Goal: Information Seeking & Learning: Learn about a topic

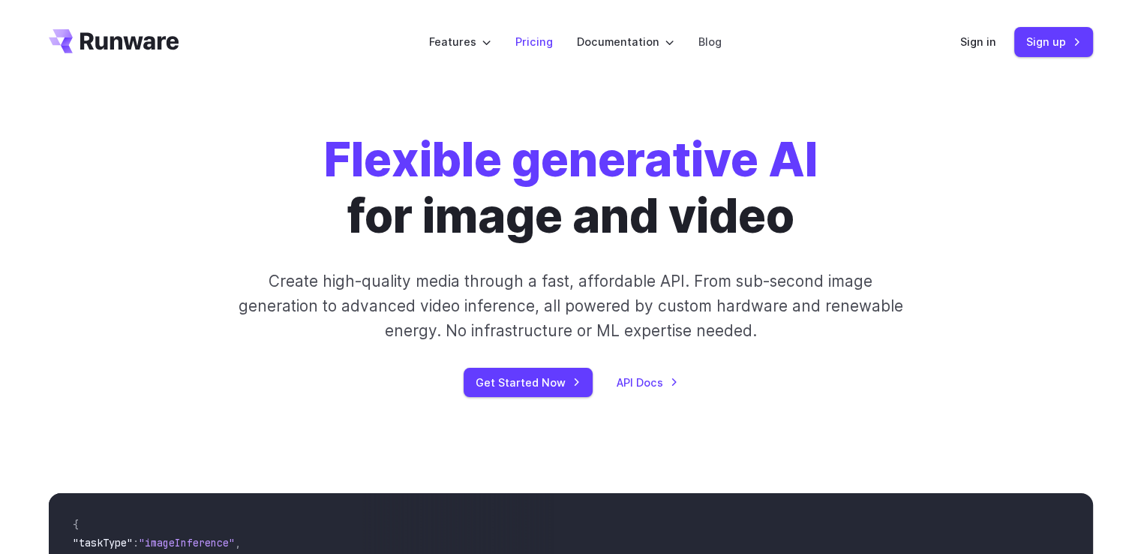
click at [542, 38] on link "Pricing" at bounding box center [534, 41] width 38 height 17
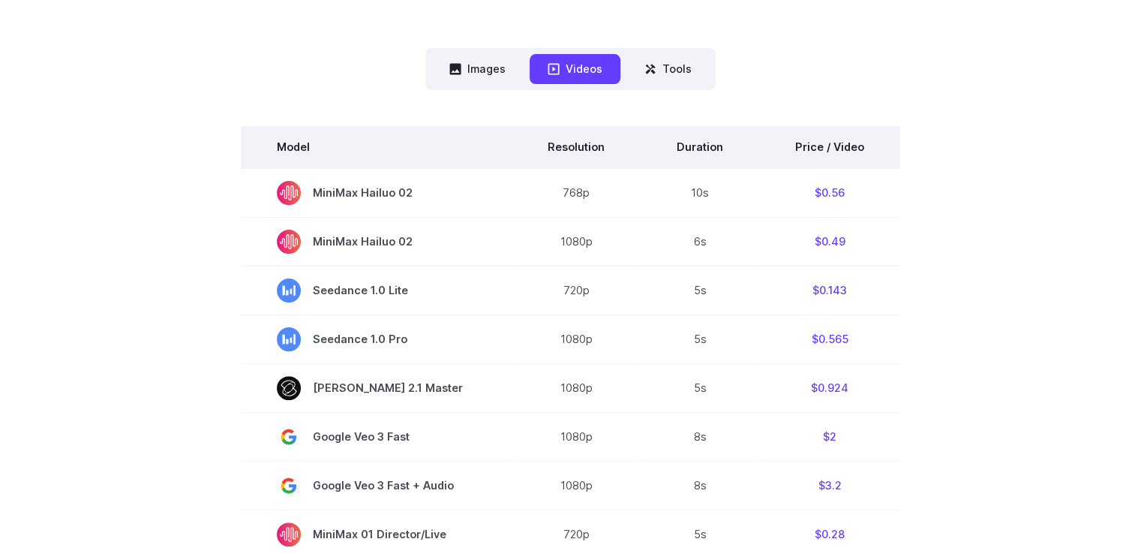
click at [819, 137] on th "Price / Video" at bounding box center [829, 147] width 141 height 42
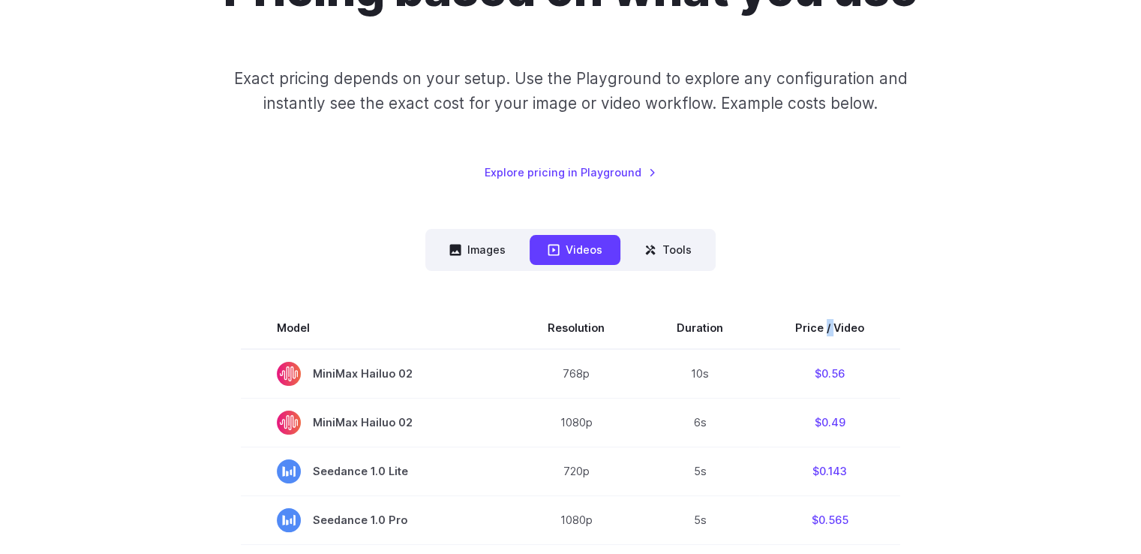
scroll to position [150, 0]
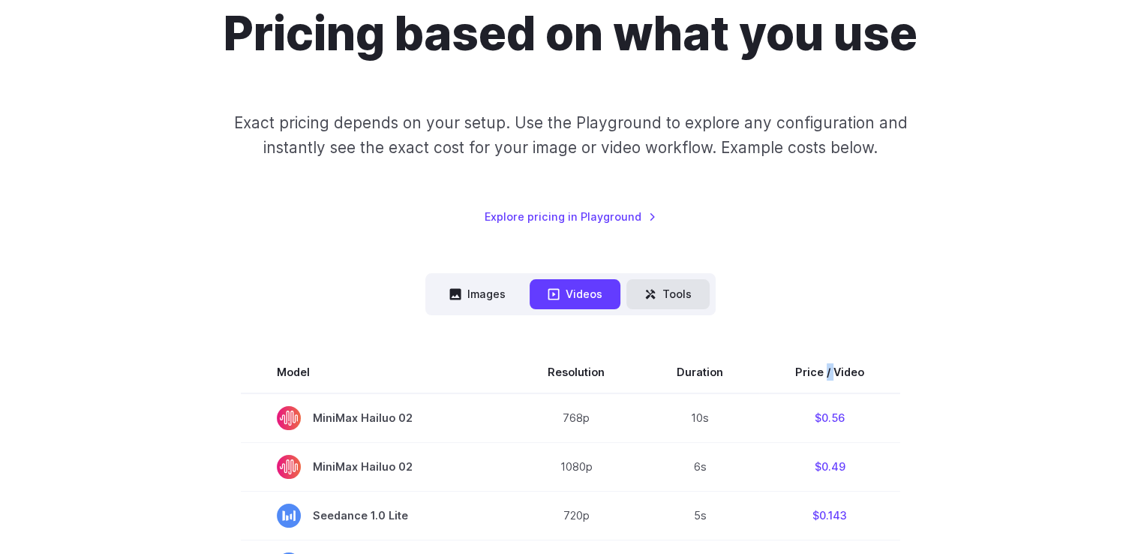
click at [675, 292] on button "Tools" at bounding box center [667, 293] width 83 height 29
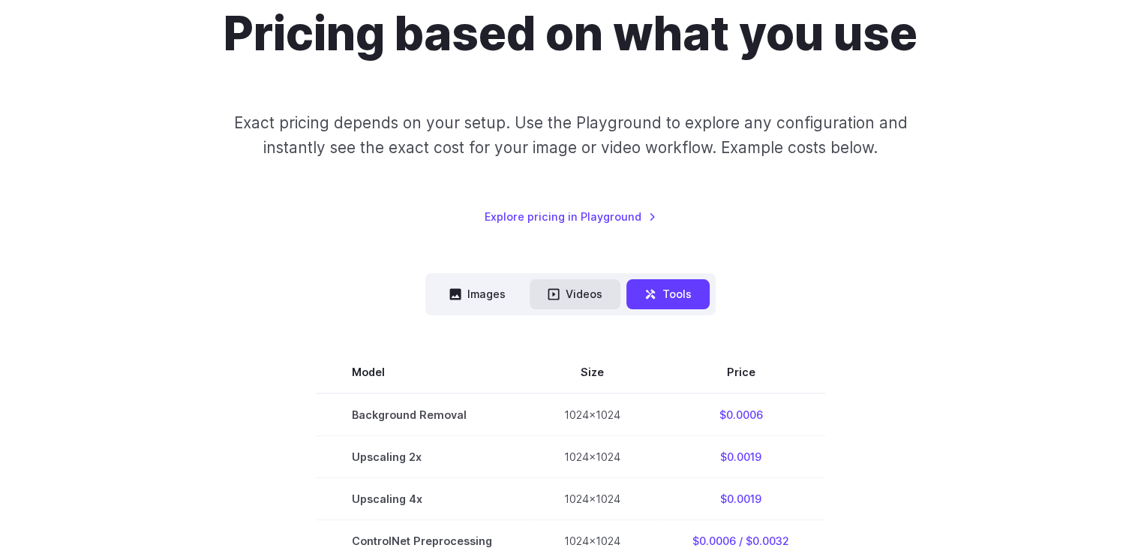
click at [595, 297] on button "Videos" at bounding box center [575, 293] width 91 height 29
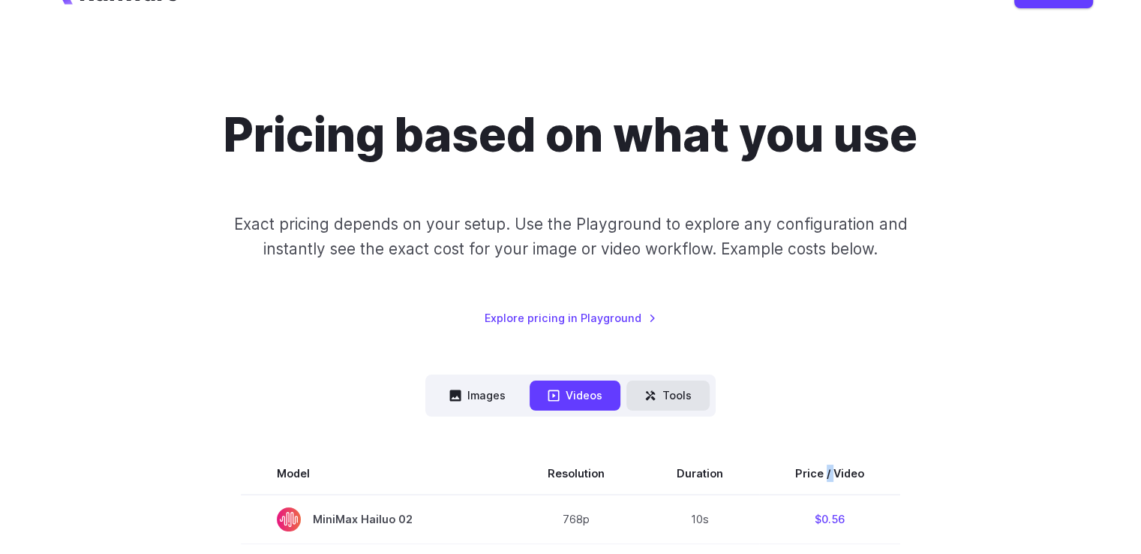
scroll to position [0, 0]
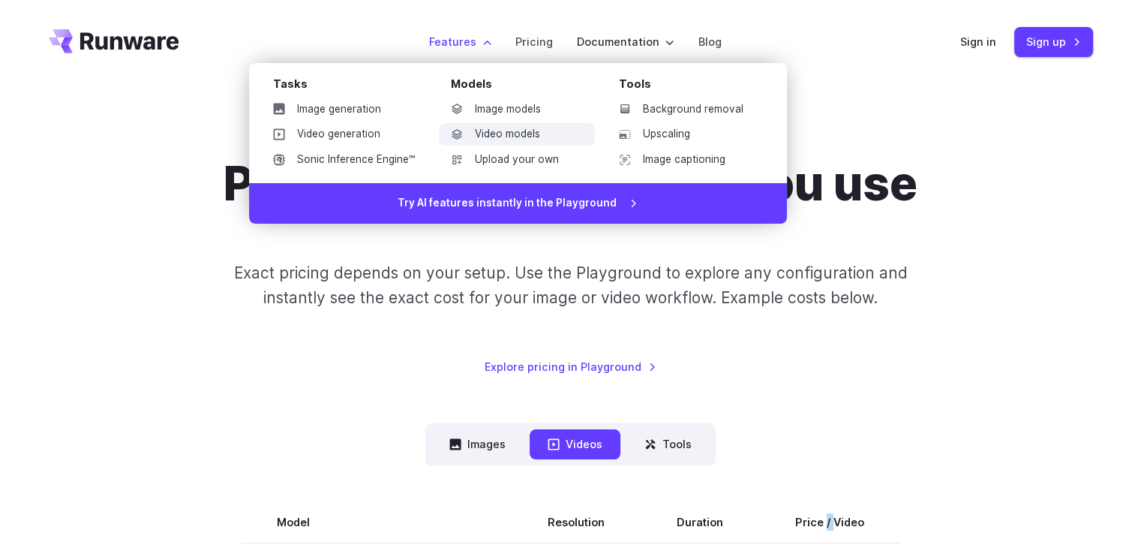
click at [494, 134] on link "Video models" at bounding box center [517, 134] width 156 height 23
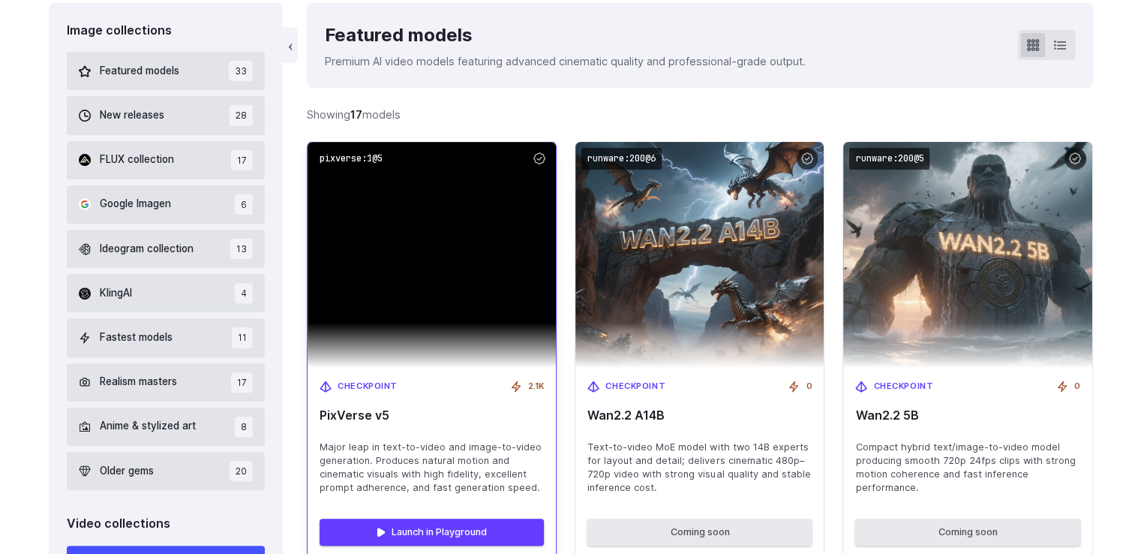
scroll to position [450, 0]
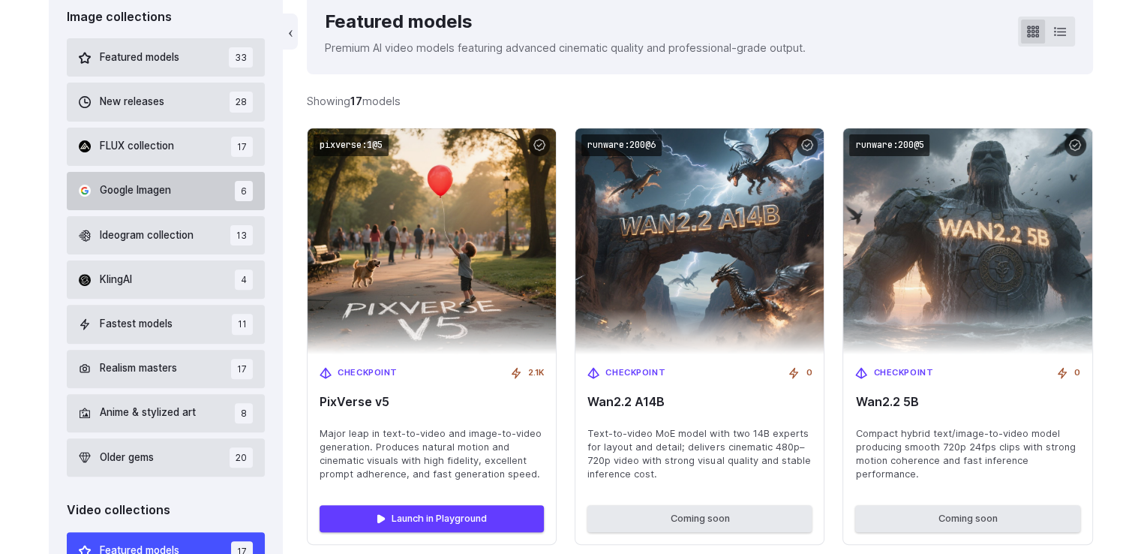
click at [176, 197] on button "Google Imagen 6" at bounding box center [166, 191] width 199 height 38
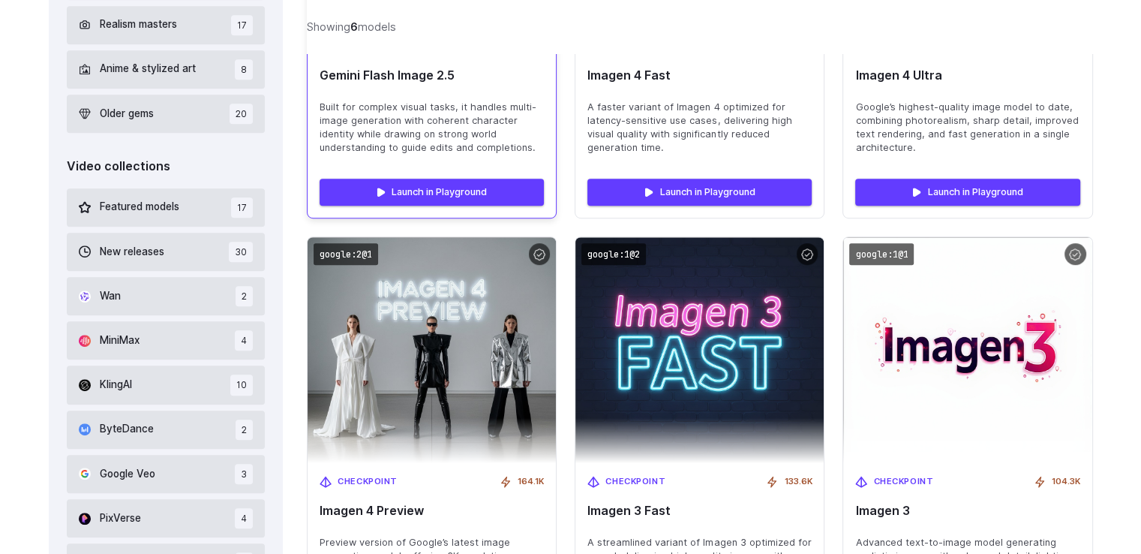
scroll to position [1019, 0]
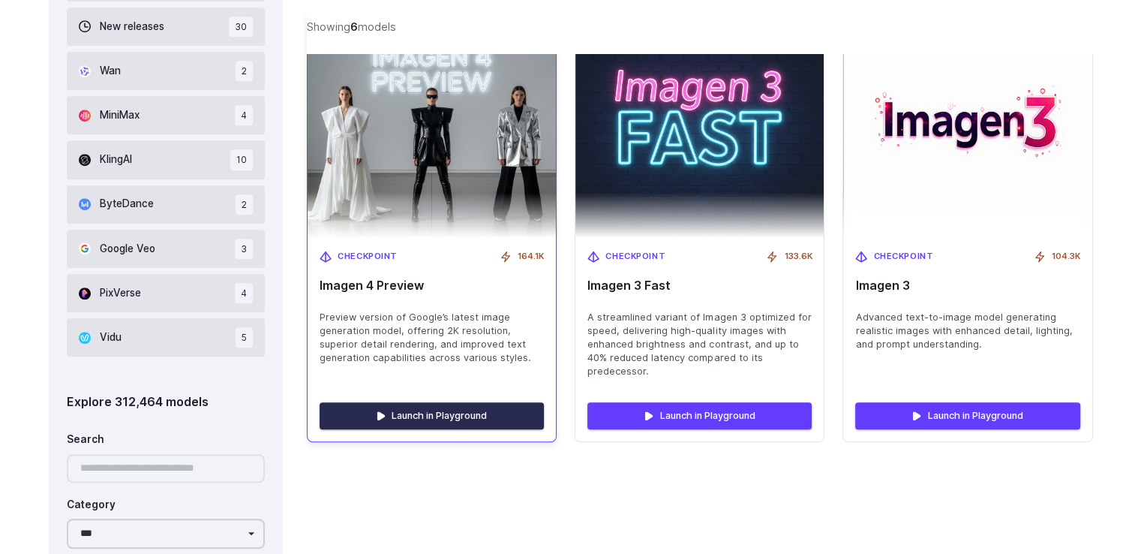
click at [405, 419] on link "Launch in Playground" at bounding box center [432, 415] width 224 height 27
